Goal: Task Accomplishment & Management: Complete application form

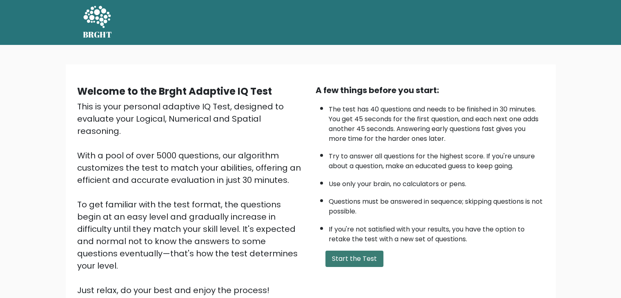
click at [334, 252] on button "Start the Test" at bounding box center [355, 259] width 58 height 16
click at [341, 254] on button "Start the Test" at bounding box center [355, 259] width 58 height 16
click at [365, 260] on button "Start the Test" at bounding box center [355, 259] width 58 height 16
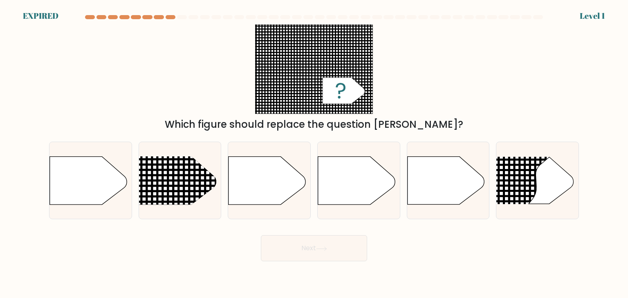
click at [47, 17] on div at bounding box center [313, 18] width 539 height 7
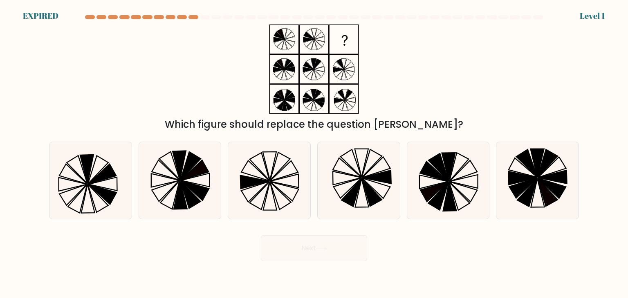
click at [347, 170] on icon at bounding box center [358, 180] width 77 height 77
click at [314, 153] on input "d." at bounding box center [314, 151] width 0 height 4
radio input "true"
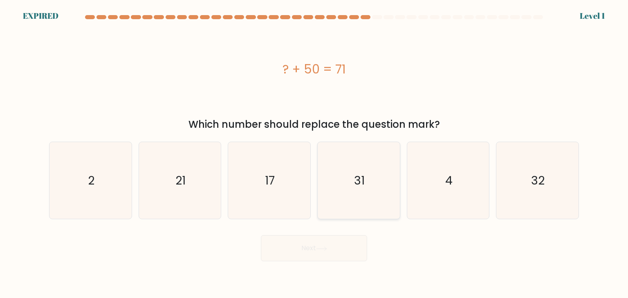
click at [344, 183] on icon "31" at bounding box center [358, 180] width 77 height 77
click at [314, 153] on input "d. 31" at bounding box center [314, 151] width 0 height 4
radio input "true"
click at [444, 182] on icon "4" at bounding box center [447, 180] width 77 height 77
click at [314, 153] on input "e. 4" at bounding box center [314, 151] width 0 height 4
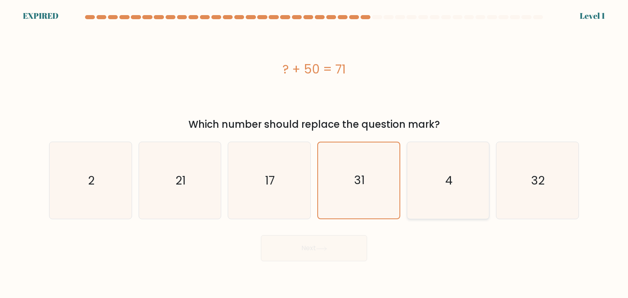
radio input "true"
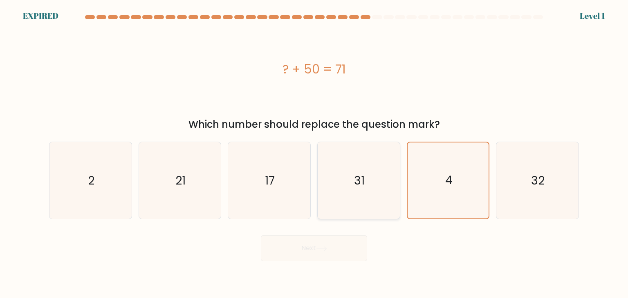
click at [367, 168] on icon "31" at bounding box center [358, 180] width 77 height 77
click at [314, 153] on input "d. 31" at bounding box center [314, 151] width 0 height 4
radio input "true"
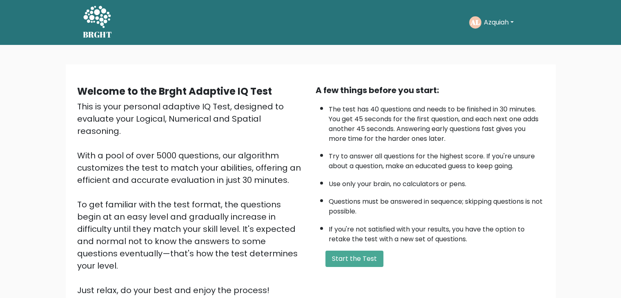
click at [505, 16] on div "AL Azquiah Dashboard Profile Settings Logout" at bounding box center [503, 22] width 69 height 19
click at [505, 22] on button "Azquiah" at bounding box center [499, 22] width 35 height 11
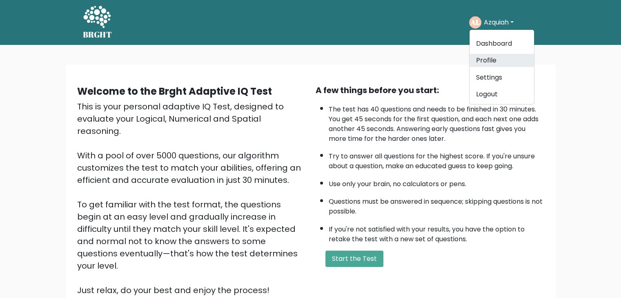
click at [494, 61] on link "Profile" at bounding box center [502, 60] width 65 height 13
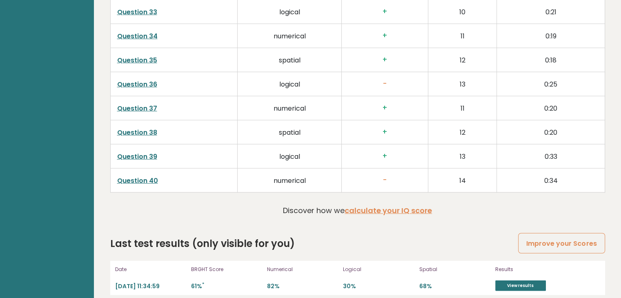
scroll to position [2111, 0]
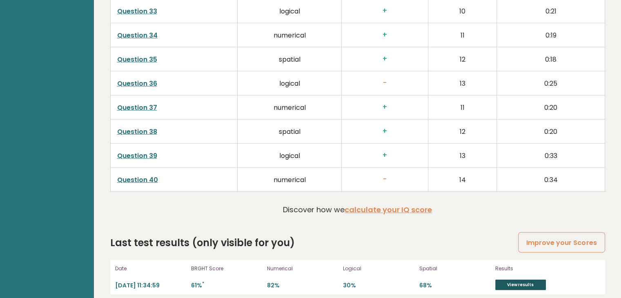
click at [526, 283] on link "View results" at bounding box center [521, 285] width 51 height 11
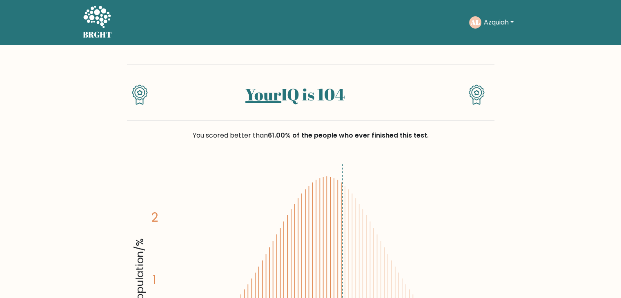
click at [507, 20] on button "Azquiah" at bounding box center [499, 22] width 35 height 11
click at [492, 48] on link "Profile" at bounding box center [502, 52] width 65 height 13
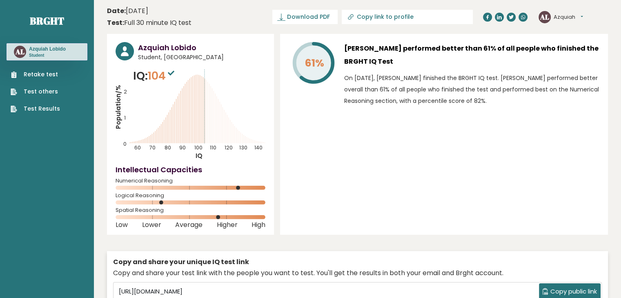
click at [570, 16] on button "Azquiah" at bounding box center [568, 17] width 29 height 8
click at [147, 77] on p "IQ: 104" at bounding box center [154, 76] width 43 height 16
click at [173, 72] on icon at bounding box center [171, 73] width 7 height 5
click at [42, 91] on link "Test others" at bounding box center [35, 91] width 49 height 9
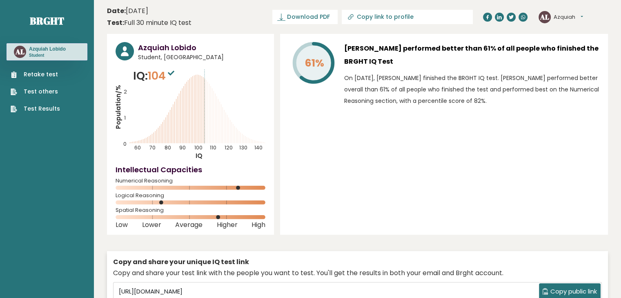
click at [34, 73] on link "Retake test" at bounding box center [35, 74] width 49 height 9
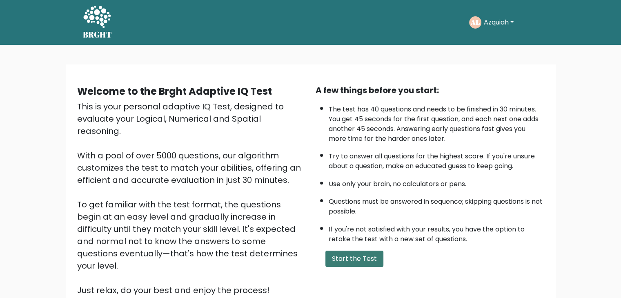
click at [358, 253] on button "Start the Test" at bounding box center [355, 259] width 58 height 16
click at [592, 9] on nav "BRGHT BRGHT" at bounding box center [310, 22] width 621 height 45
click at [356, 255] on button "Start the Test" at bounding box center [355, 259] width 58 height 16
drag, startPoint x: 585, startPoint y: 13, endPoint x: 604, endPoint y: 7, distance: 19.9
click at [586, 13] on nav "BRGHT BRGHT" at bounding box center [310, 22] width 621 height 45
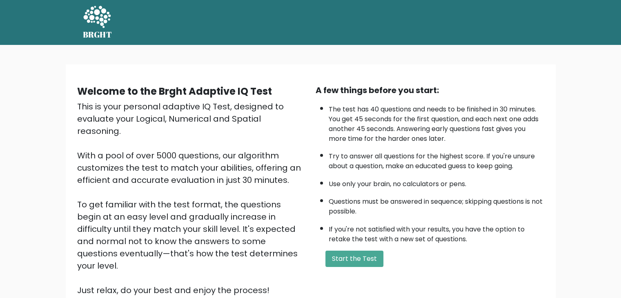
click at [604, 7] on nav "BRGHT BRGHT" at bounding box center [310, 22] width 621 height 45
click at [603, 47] on div "Welcome to the Brght Adaptive IQ Test This is your personal adaptive IQ Test, d…" at bounding box center [310, 197] width 621 height 304
click at [510, 3] on div "BRGHT BRGHT" at bounding box center [311, 22] width 466 height 38
click at [587, 22] on nav "BRGHT BRGHT" at bounding box center [310, 22] width 621 height 45
click at [570, 27] on nav "BRGHT BRGHT" at bounding box center [310, 22] width 621 height 45
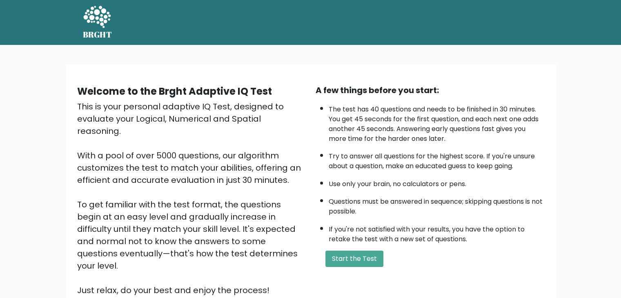
drag, startPoint x: 570, startPoint y: 27, endPoint x: 562, endPoint y: 27, distance: 8.6
click at [569, 27] on nav "BRGHT BRGHT" at bounding box center [310, 22] width 621 height 45
click at [520, 28] on div "BRGHT BRGHT" at bounding box center [311, 22] width 466 height 38
click at [356, 264] on button "Start the Test" at bounding box center [355, 259] width 58 height 16
